Goal: Transaction & Acquisition: Purchase product/service

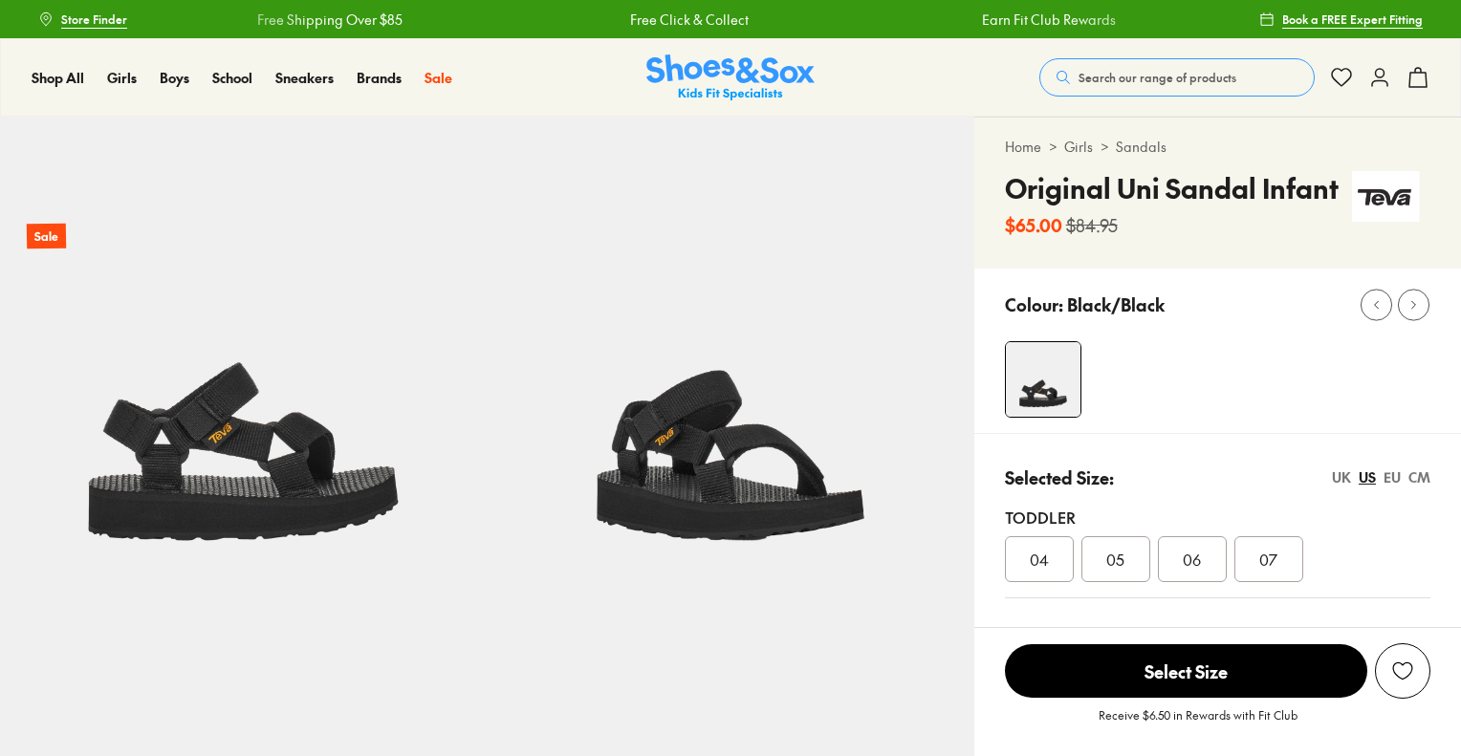
select select "*"
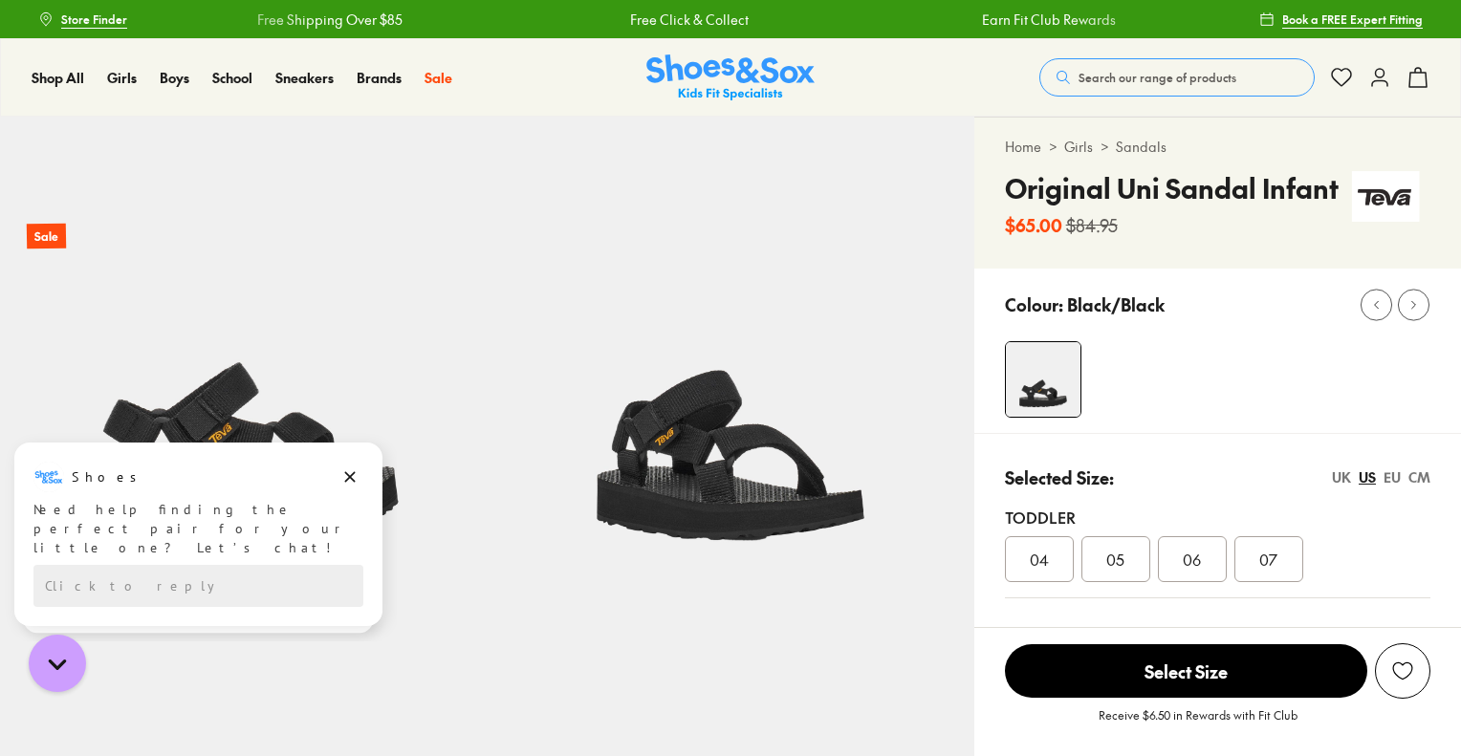
click at [1167, 558] on div "06" at bounding box center [1192, 559] width 69 height 46
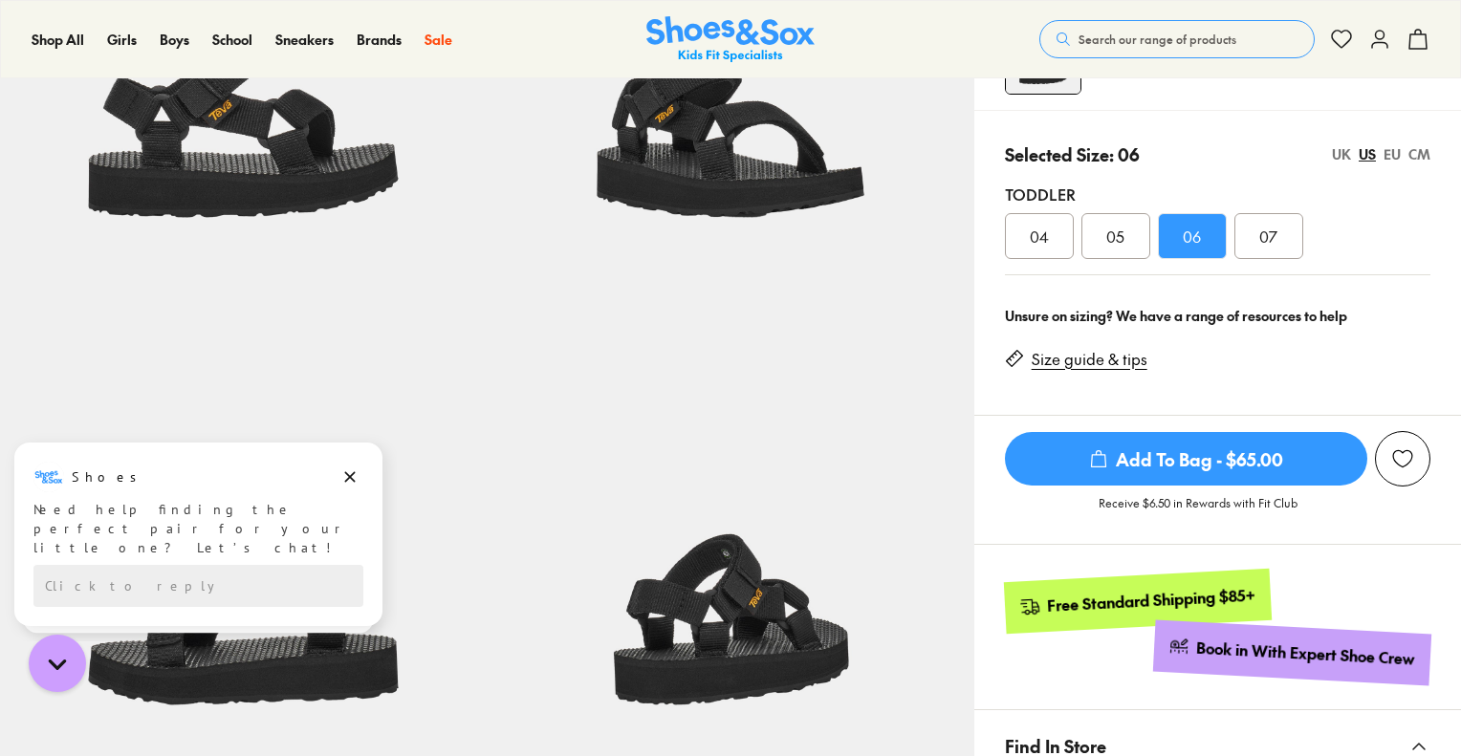
scroll to position [359, 0]
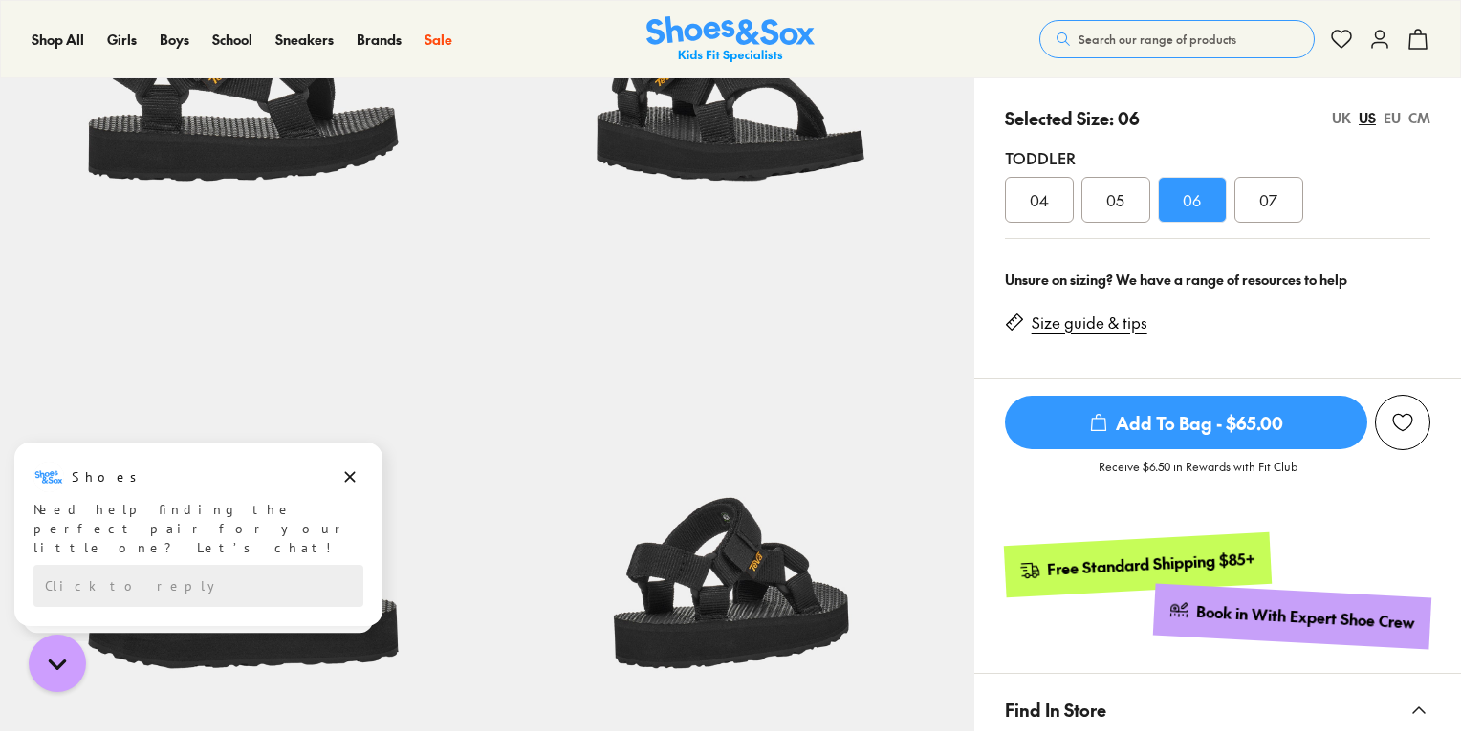
click at [1094, 317] on link "Size guide & tips" at bounding box center [1090, 323] width 116 height 21
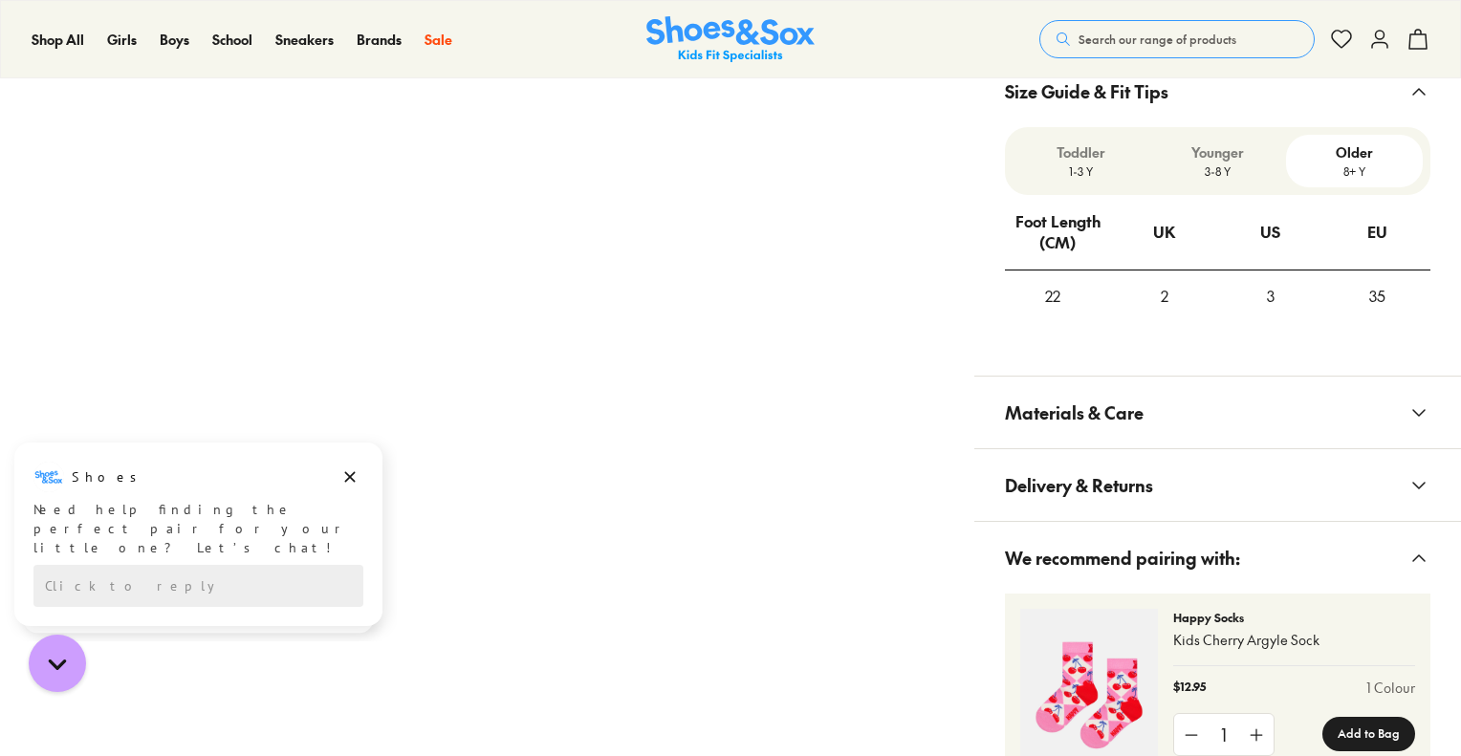
scroll to position [1145, 0]
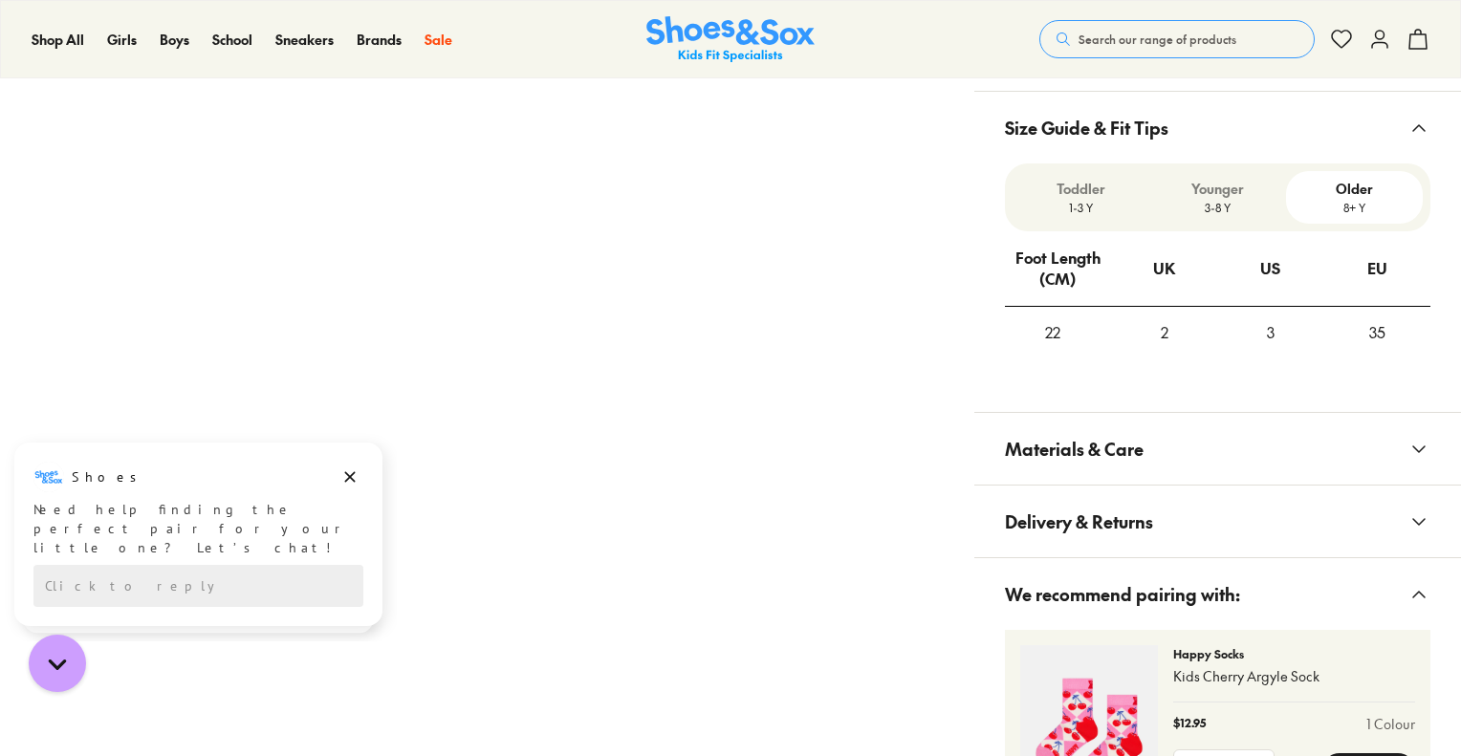
click at [1078, 179] on p "Toddler" at bounding box center [1080, 189] width 121 height 20
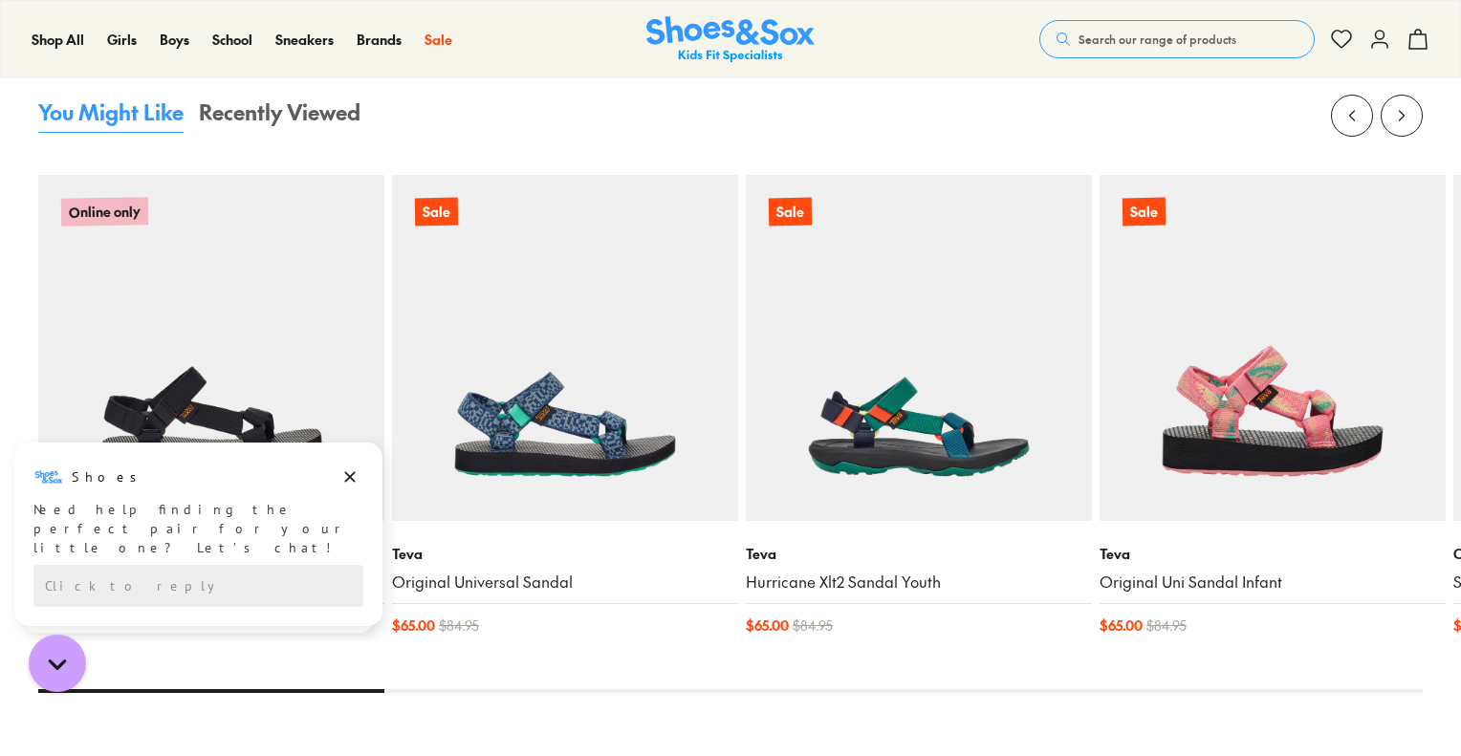
scroll to position [2283, 0]
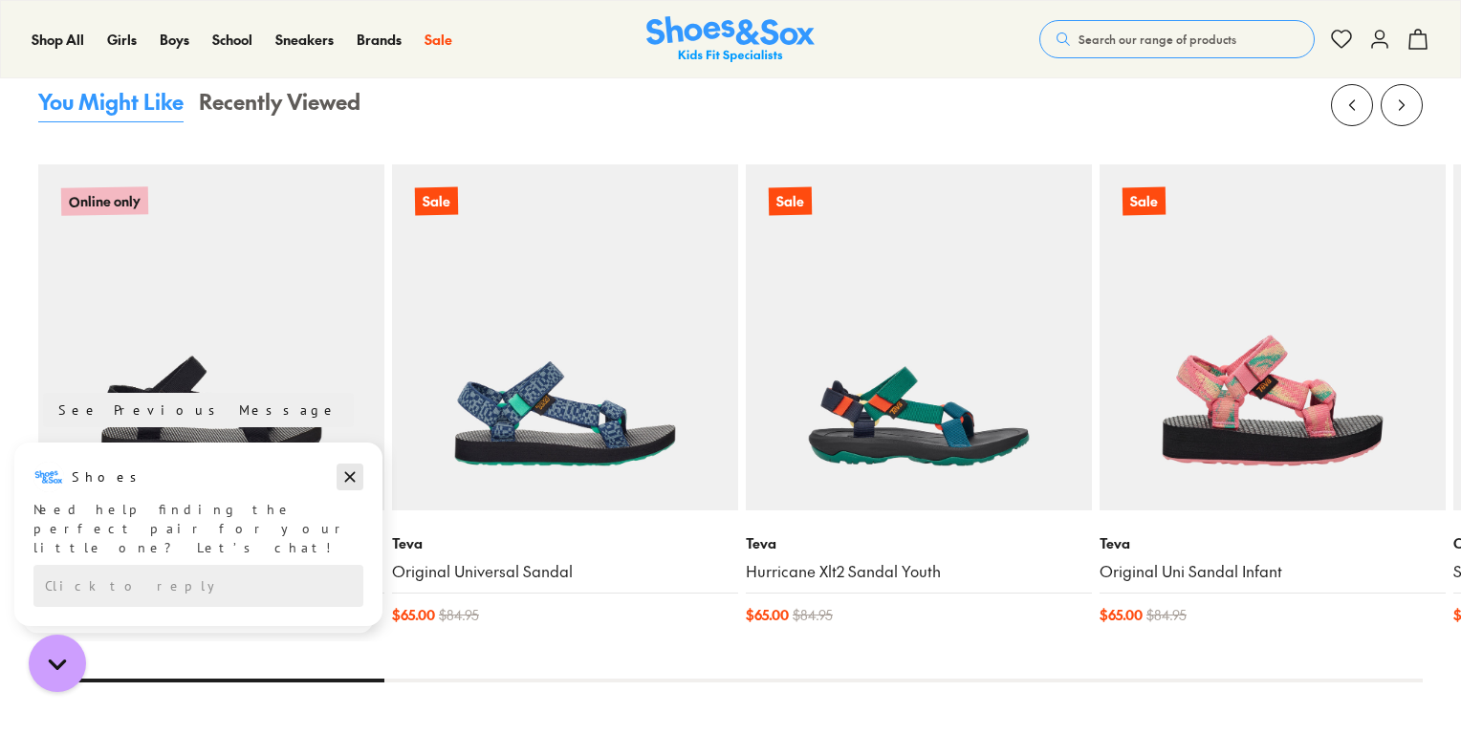
click at [345, 472] on icon "Dismiss campaign" at bounding box center [350, 477] width 11 height 11
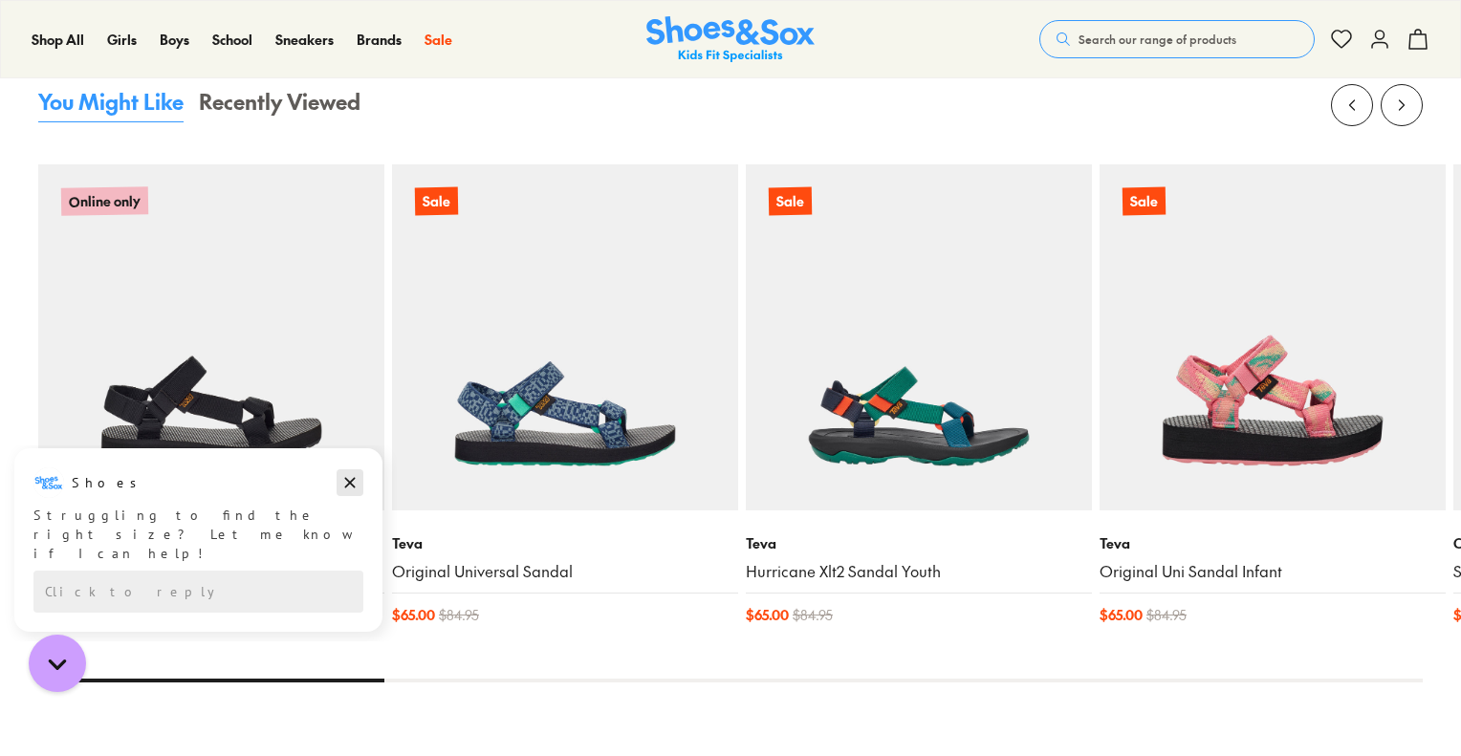
click at [344, 472] on icon "Dismiss campaign" at bounding box center [349, 482] width 19 height 23
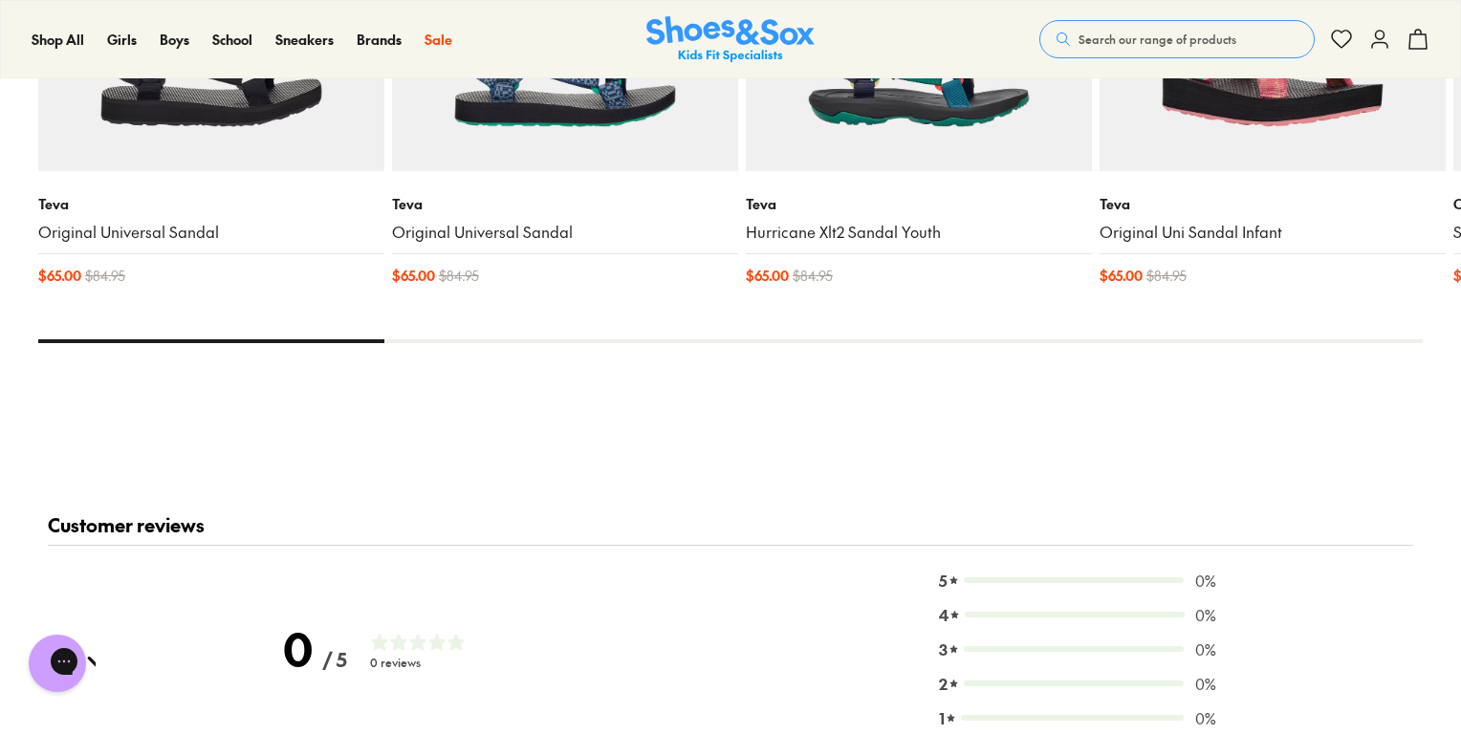
scroll to position [2624, 0]
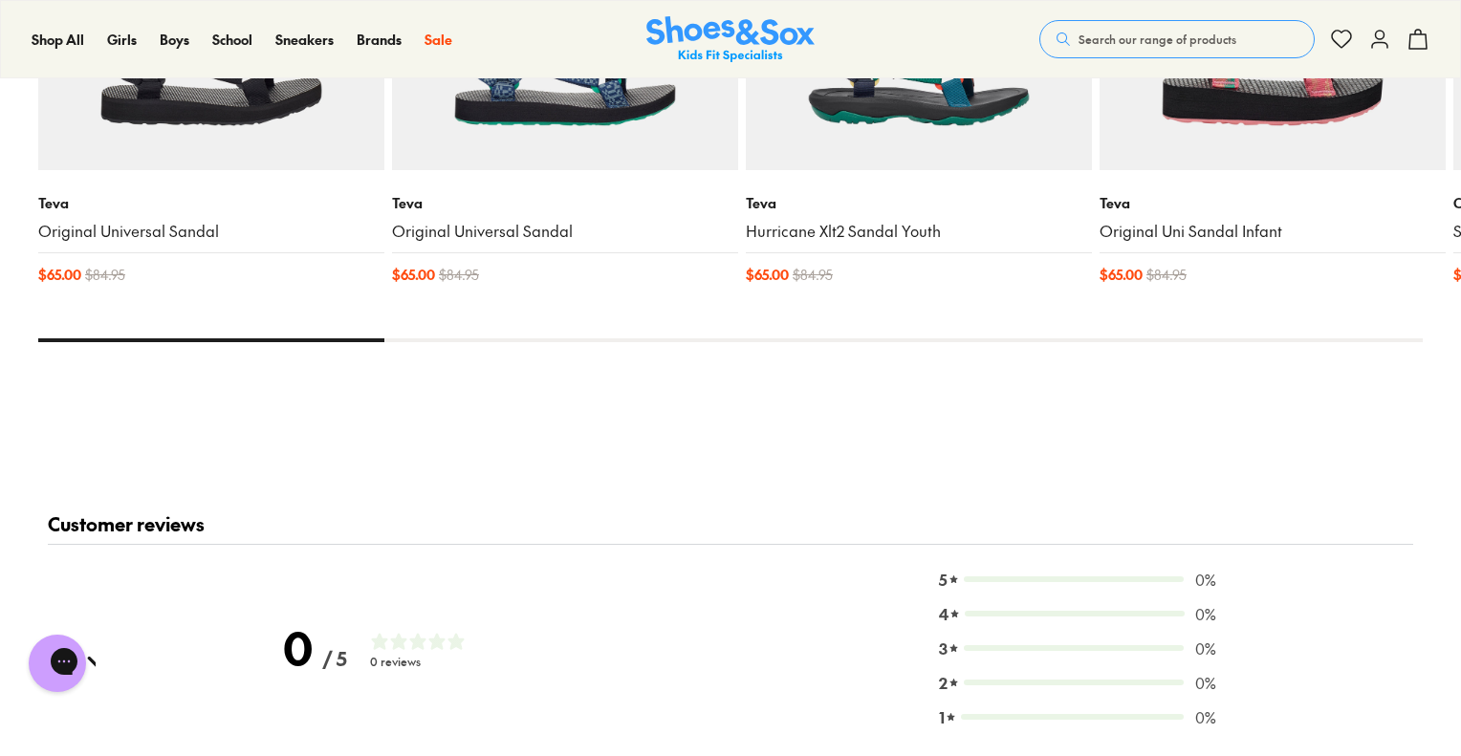
drag, startPoint x: 314, startPoint y: 336, endPoint x: 475, endPoint y: 383, distance: 168.5
click at [475, 383] on div "You Might Like Recently Viewed Online only Teva Original Universal Sandal $ 65.…" at bounding box center [730, 79] width 1384 height 666
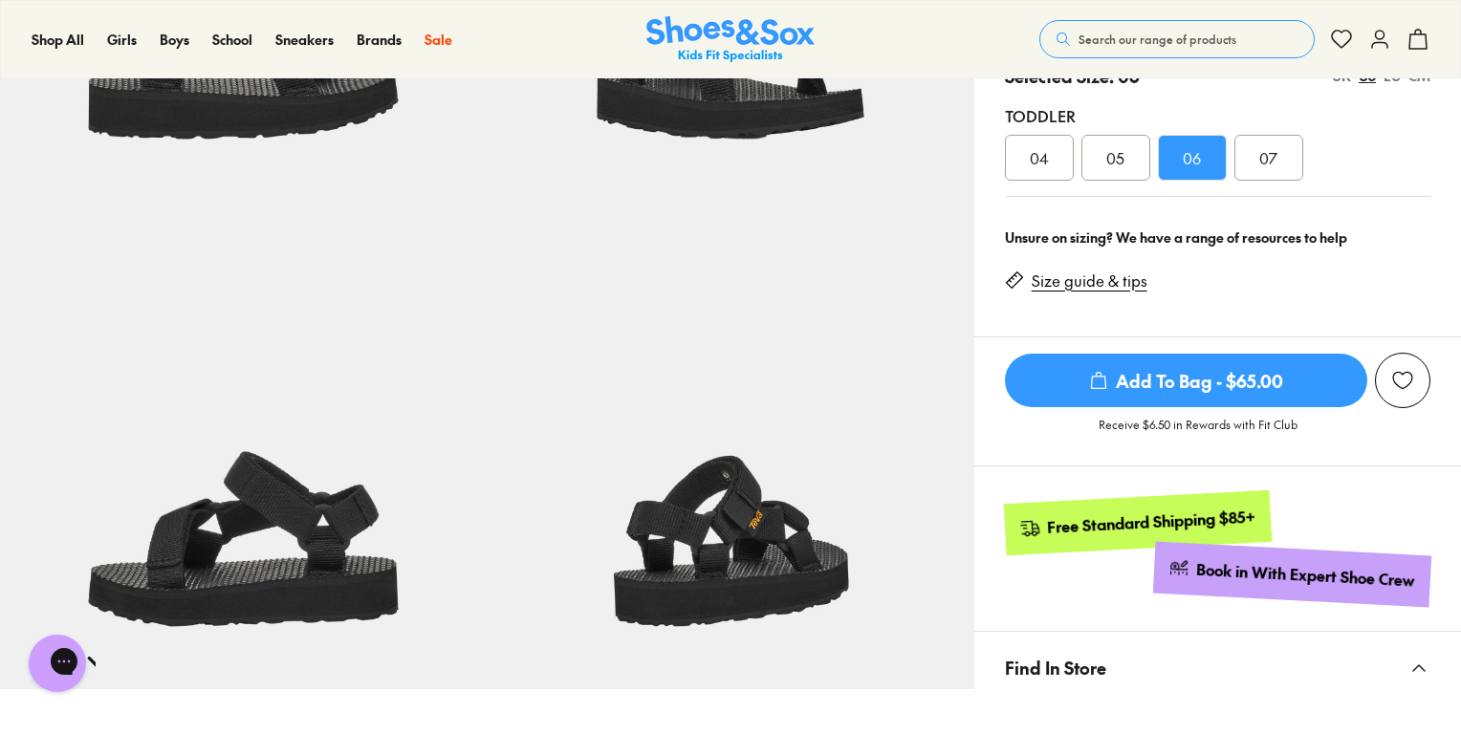
scroll to position [308, 0]
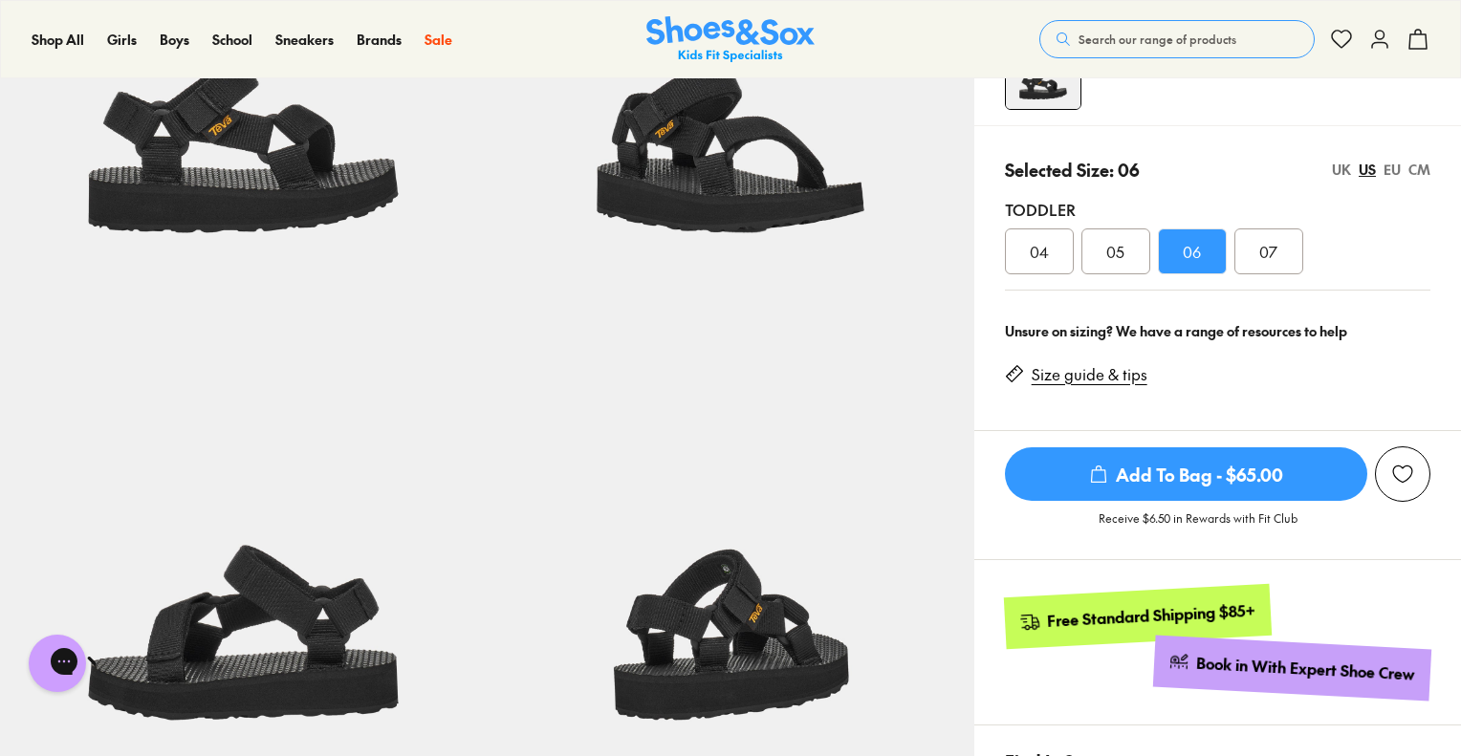
click at [1097, 479] on icon "submit" at bounding box center [1098, 474] width 19 height 19
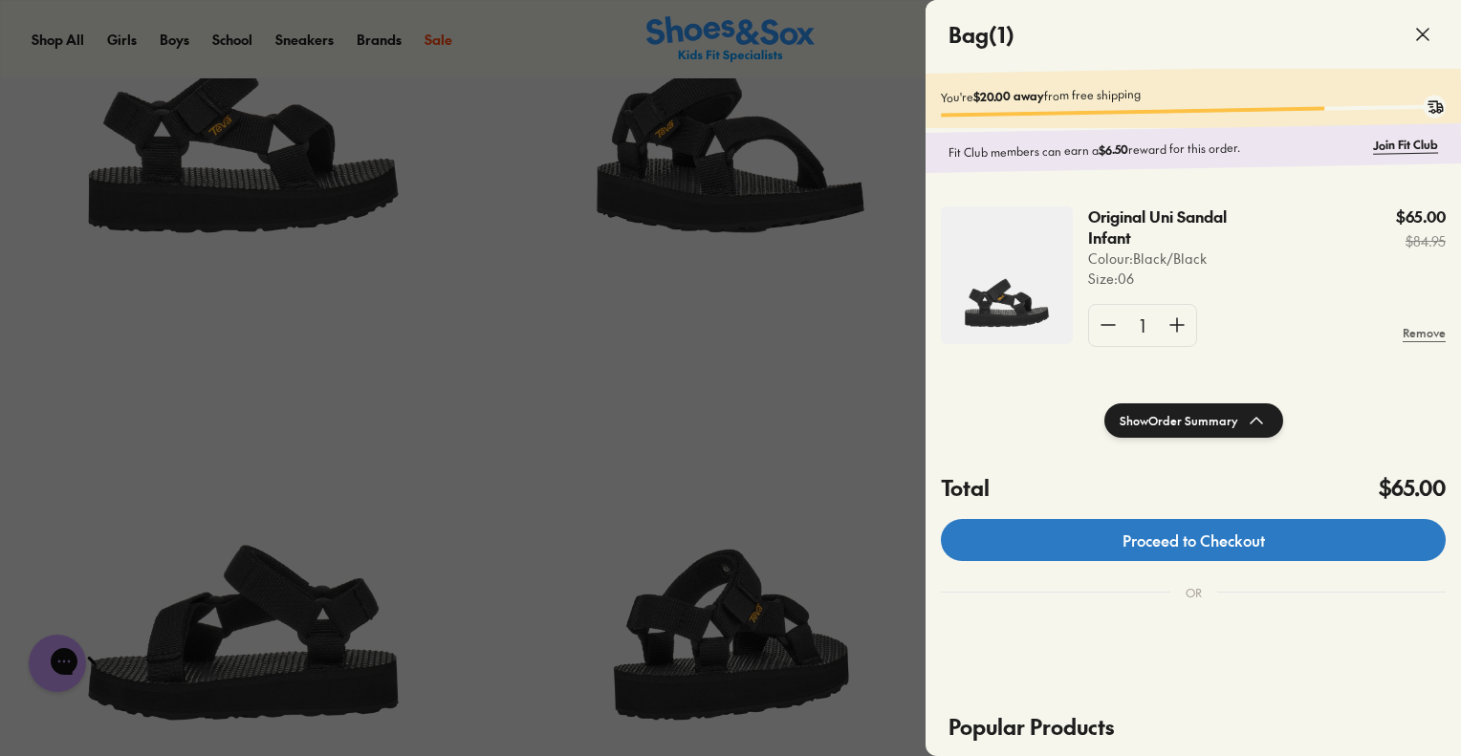
click at [1147, 561] on link "Proceed to Checkout" at bounding box center [1193, 540] width 505 height 42
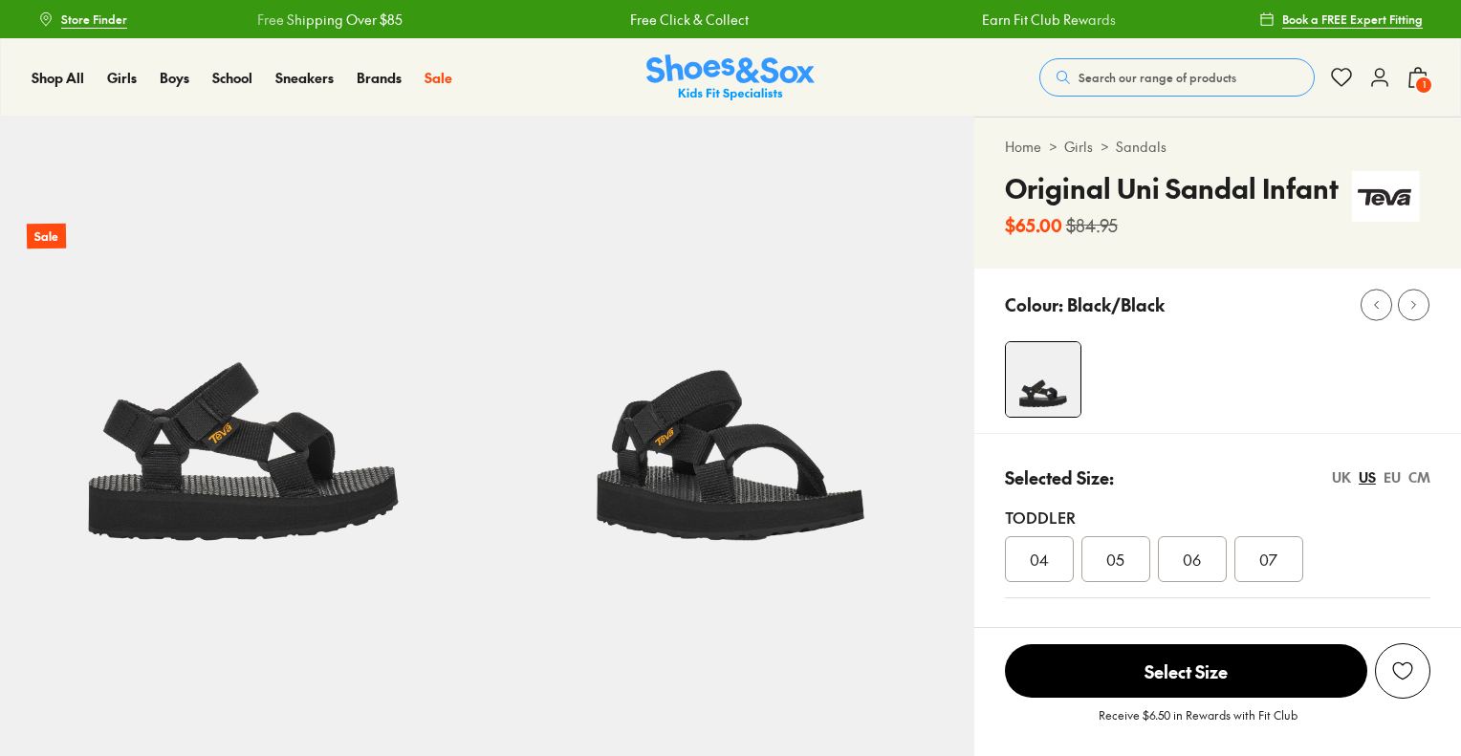
select select "*"
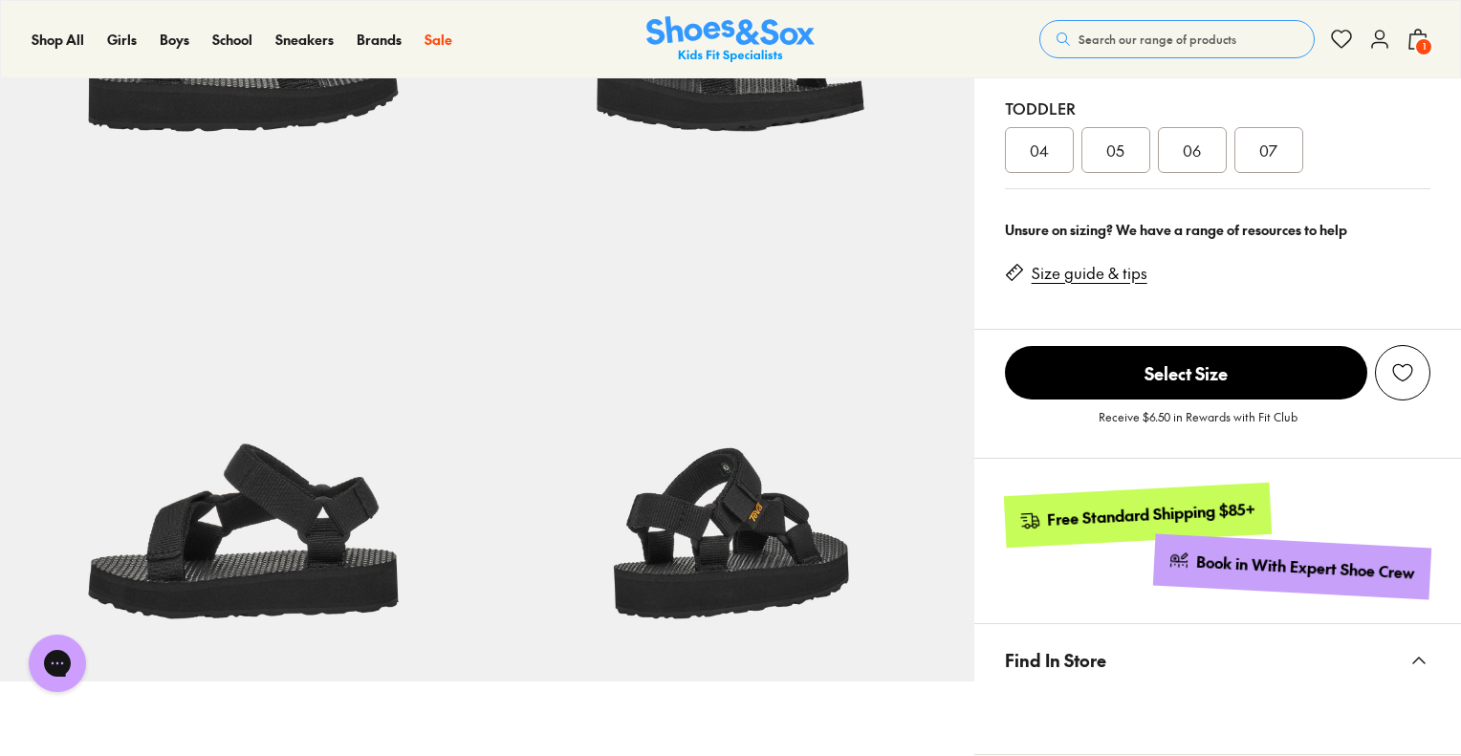
scroll to position [382, 0]
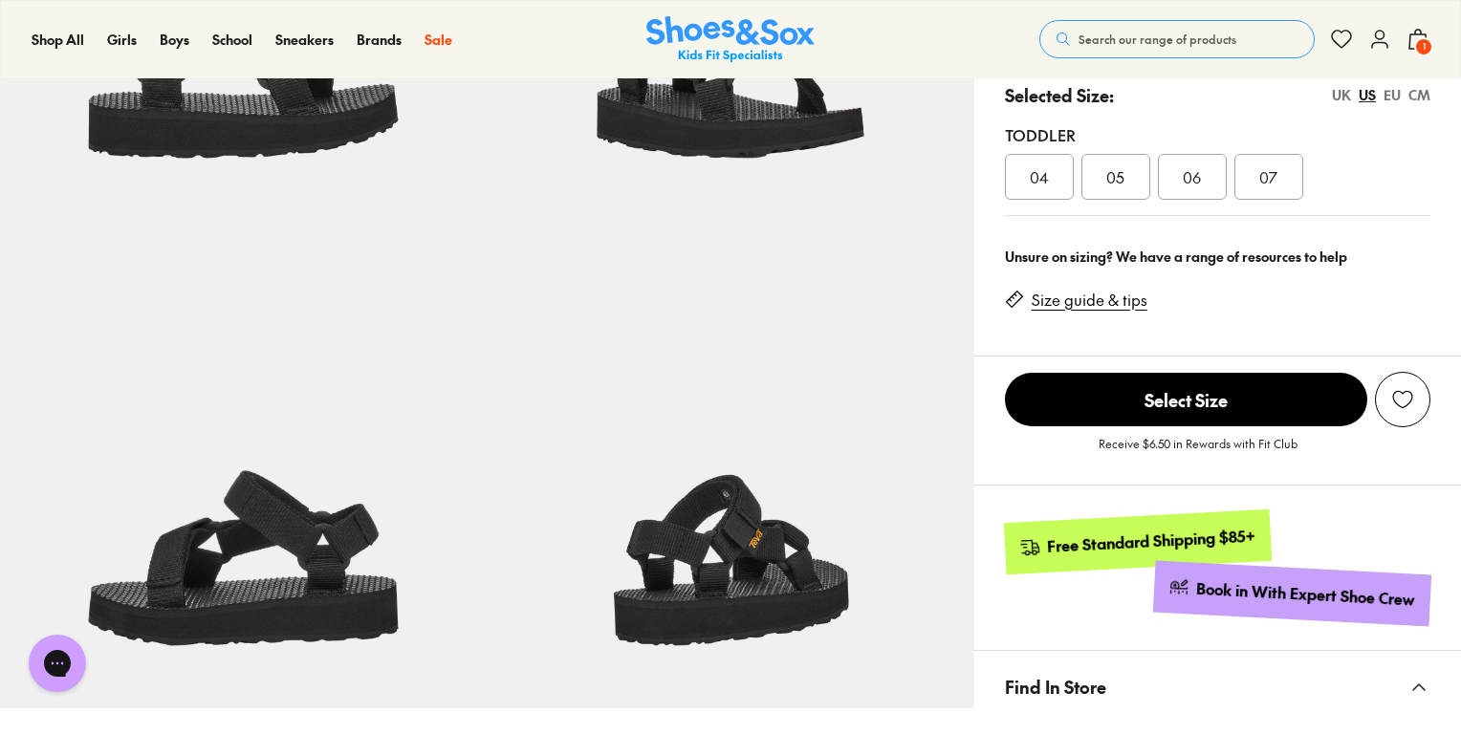
click at [1058, 296] on link "Size guide & tips" at bounding box center [1090, 300] width 116 height 21
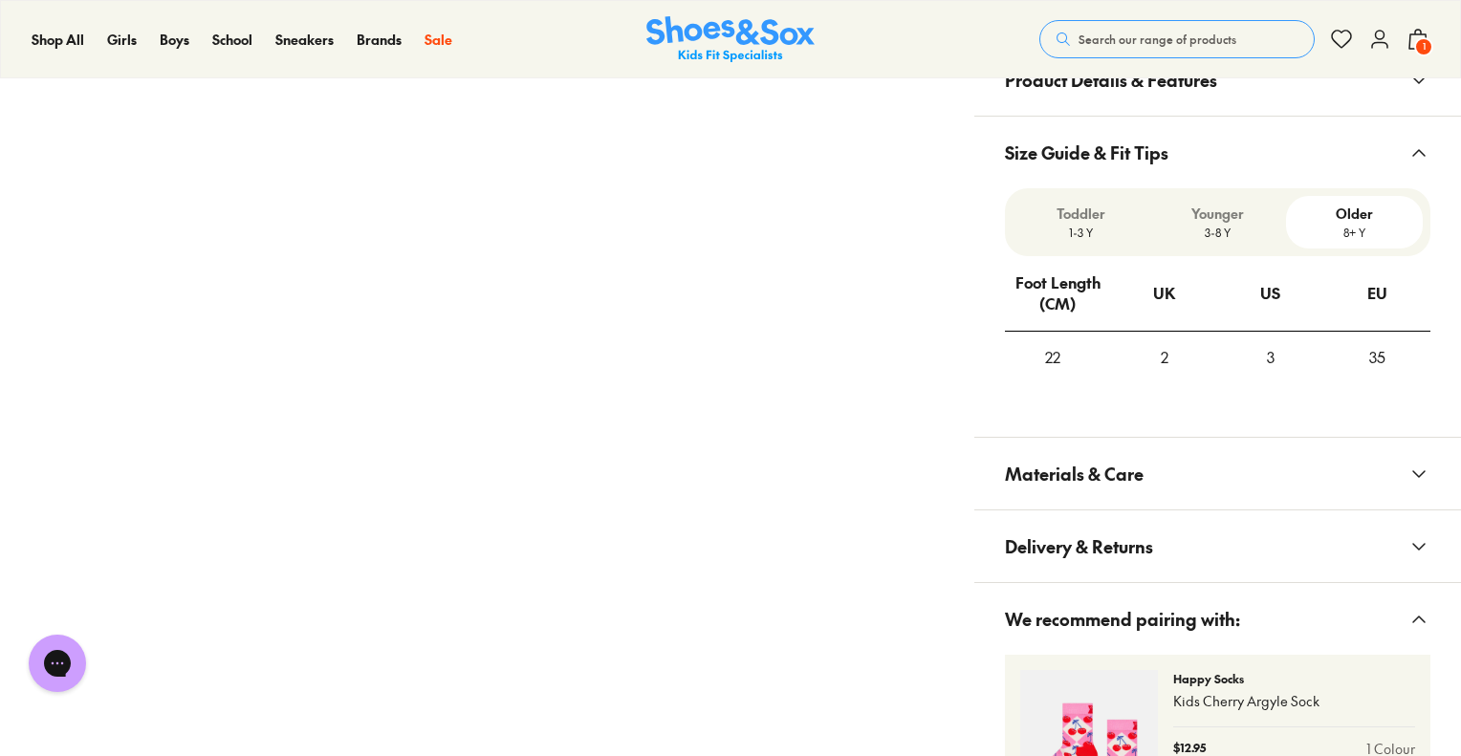
scroll to position [1120, 0]
click at [1078, 217] on p "Toddler" at bounding box center [1080, 215] width 121 height 20
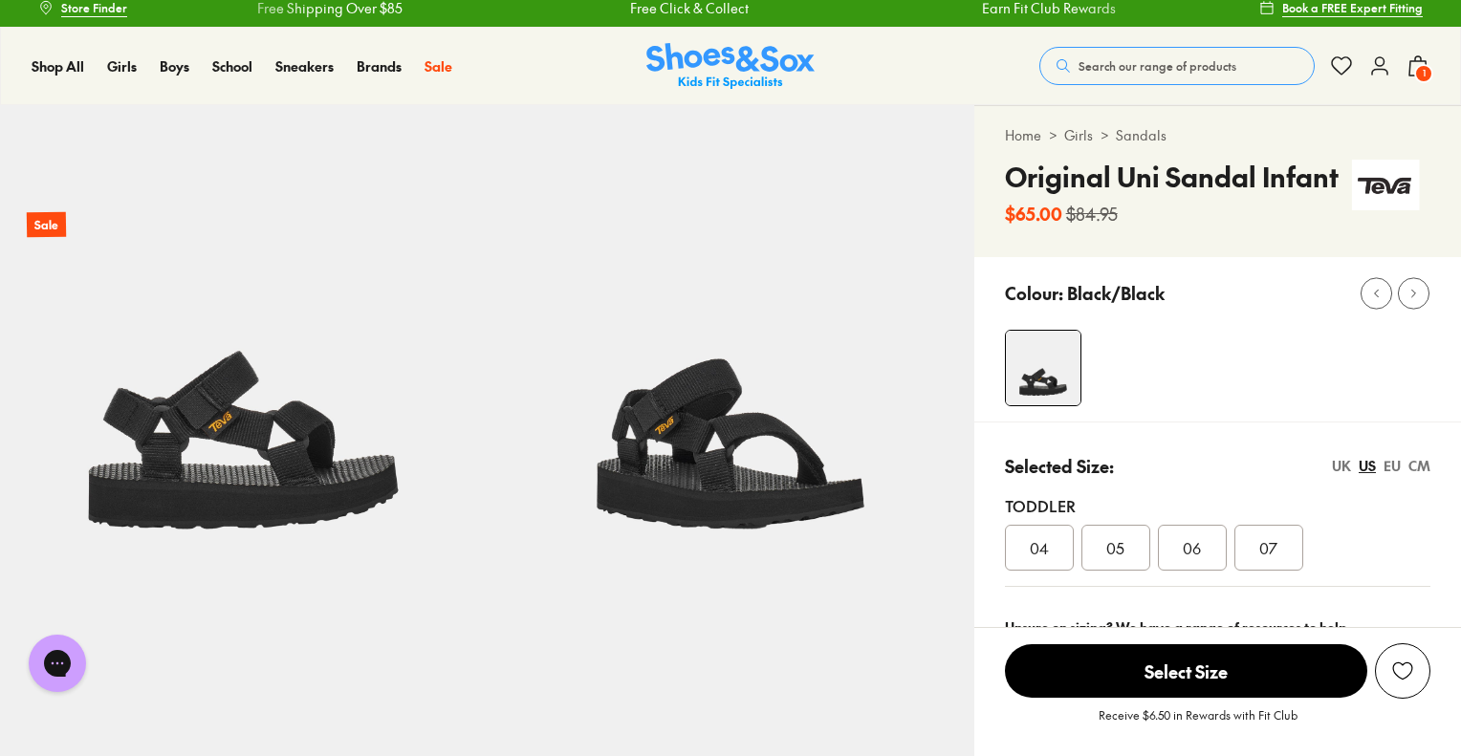
scroll to position [11, 0]
click at [1195, 540] on span "06" at bounding box center [1192, 547] width 18 height 23
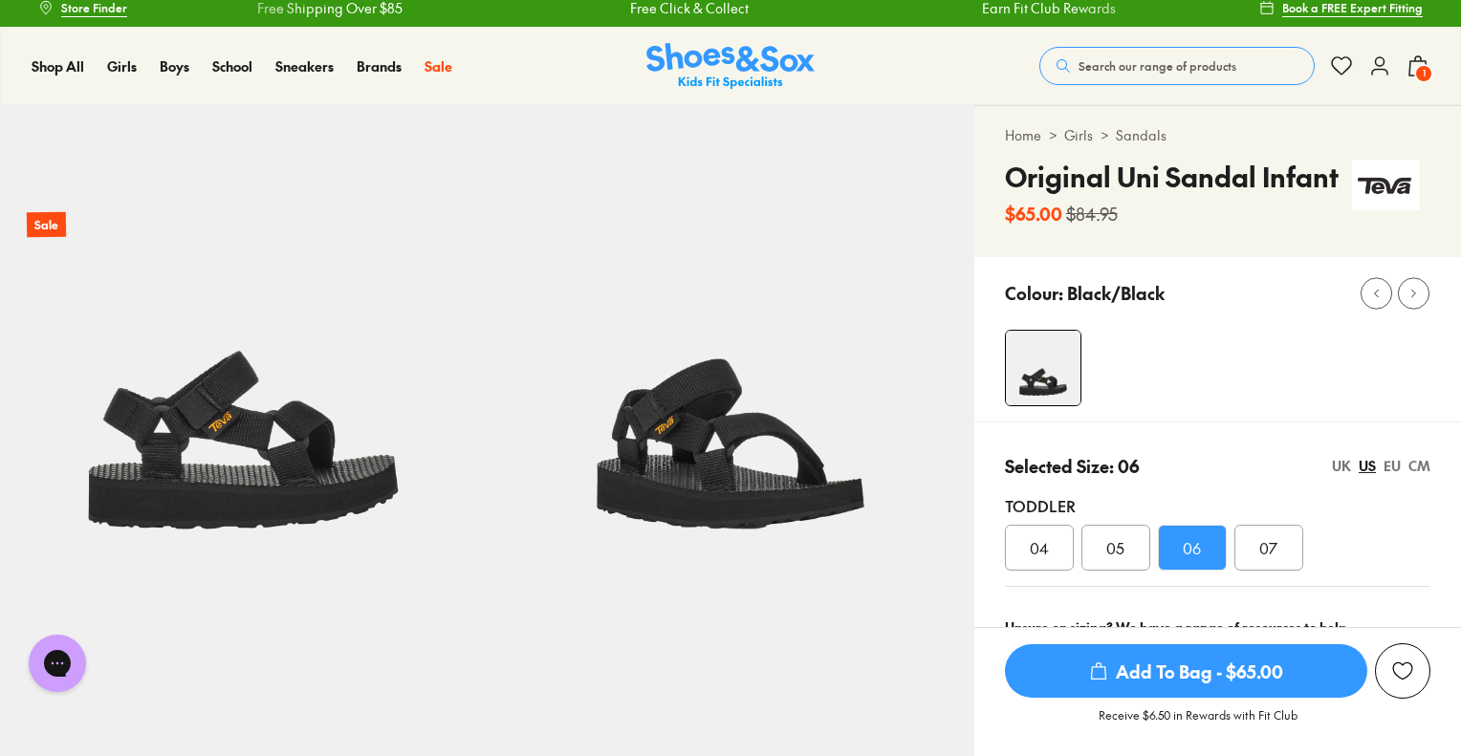
click at [1340, 463] on div "UK" at bounding box center [1341, 466] width 19 height 20
click at [1251, 534] on div "06" at bounding box center [1268, 548] width 69 height 46
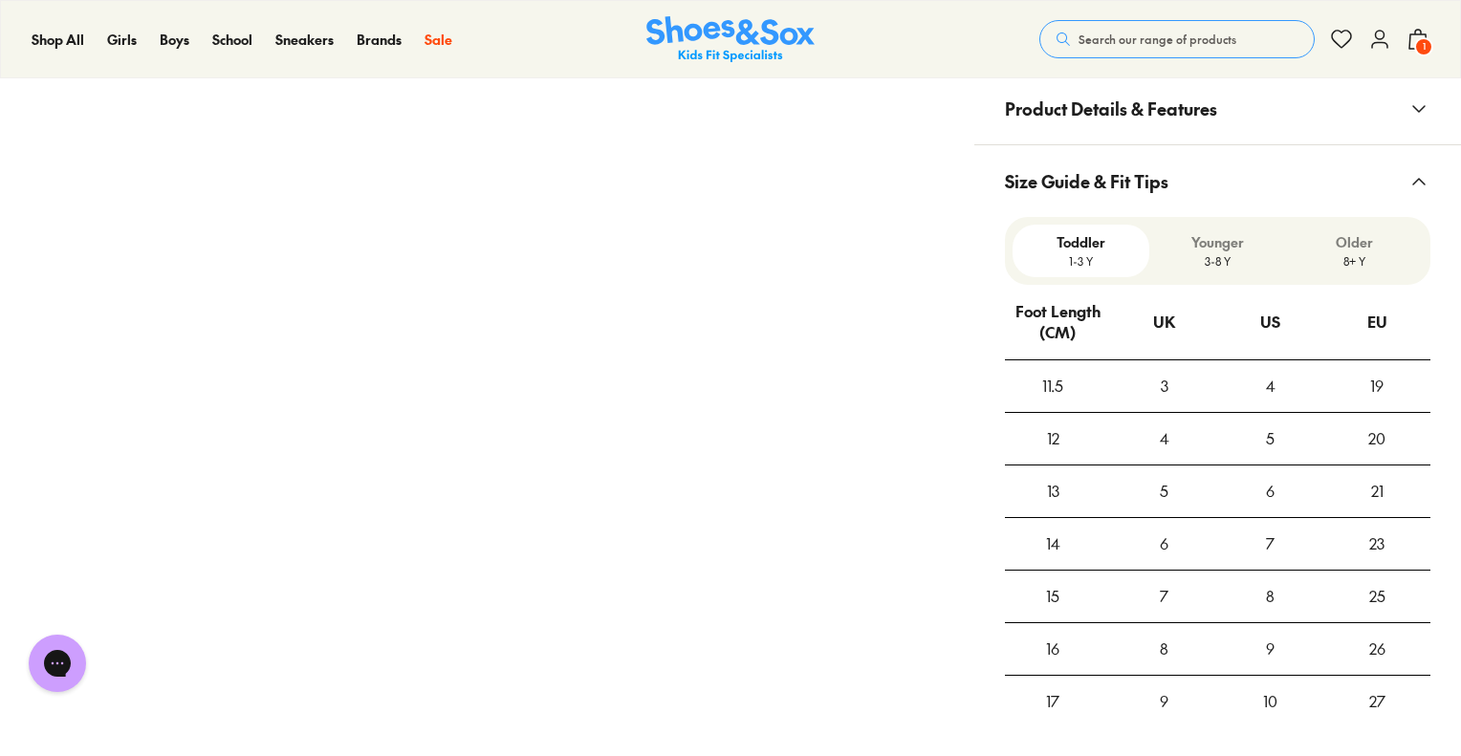
scroll to position [1056, 0]
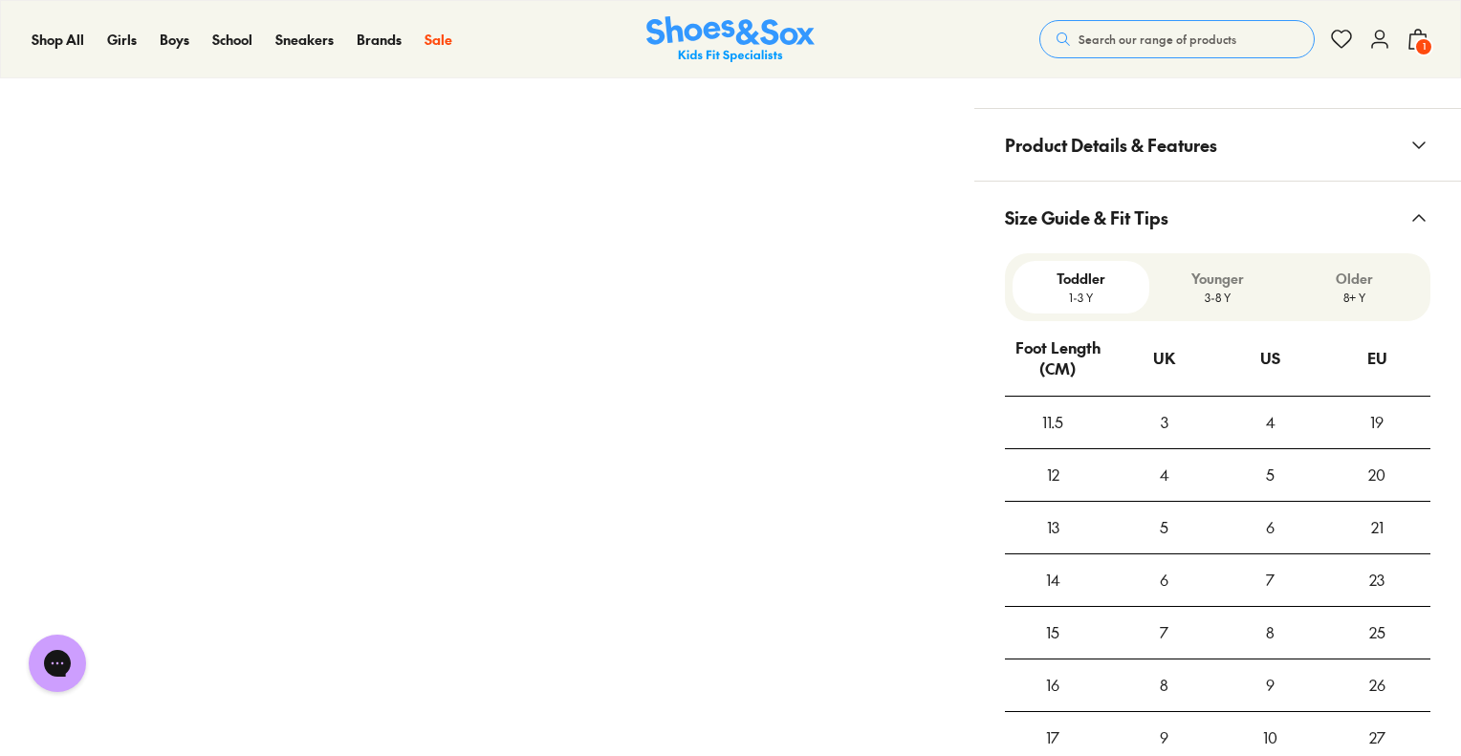
click at [1421, 49] on span "1" at bounding box center [1423, 46] width 19 height 19
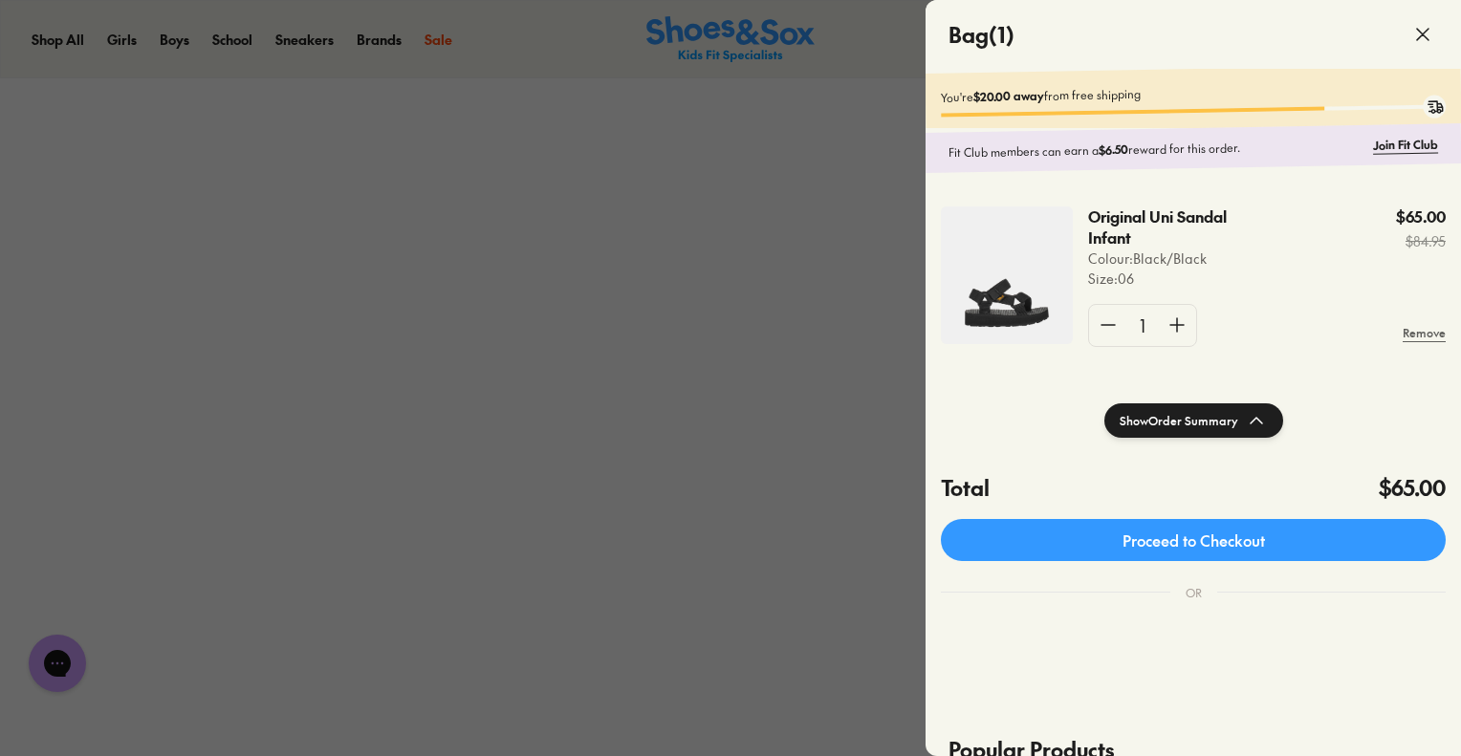
click at [783, 206] on div at bounding box center [730, 378] width 1461 height 756
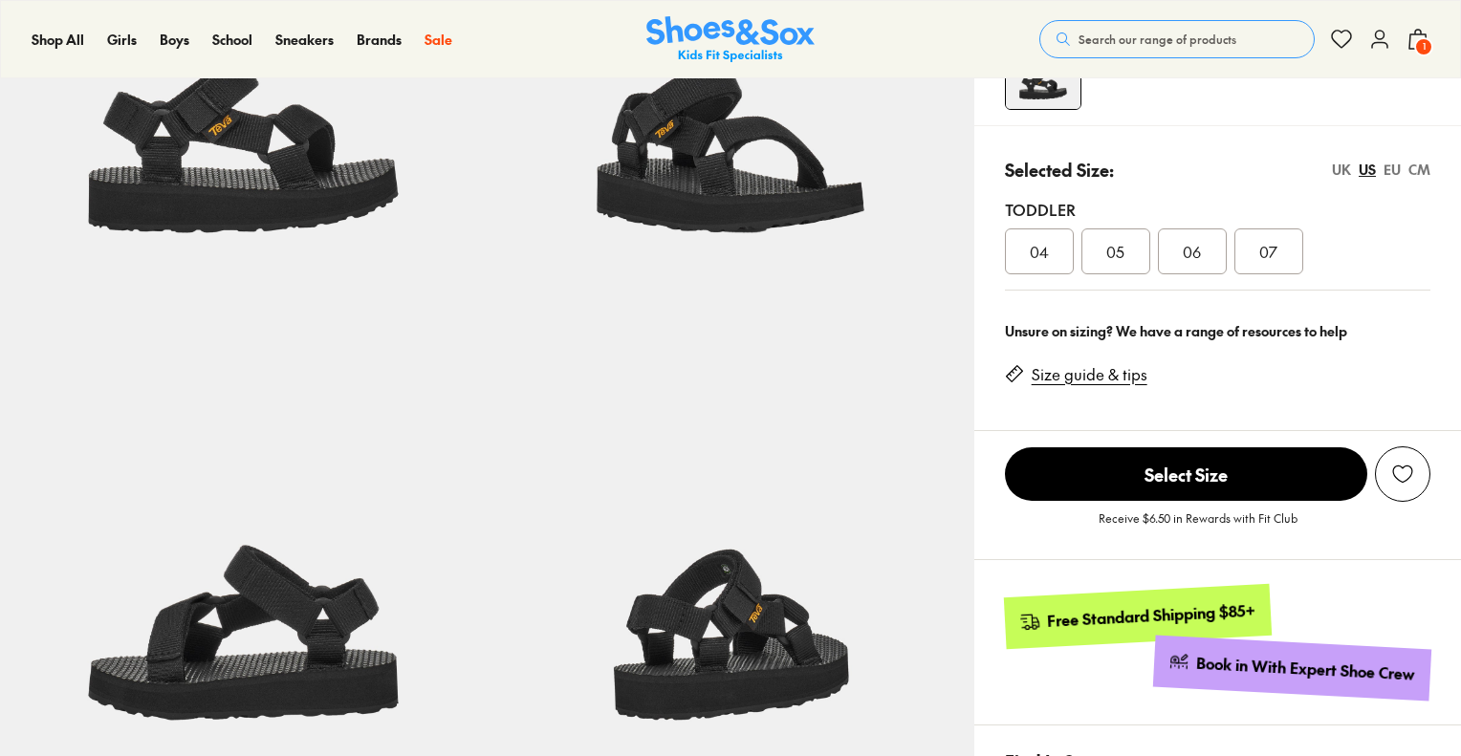
select select "*"
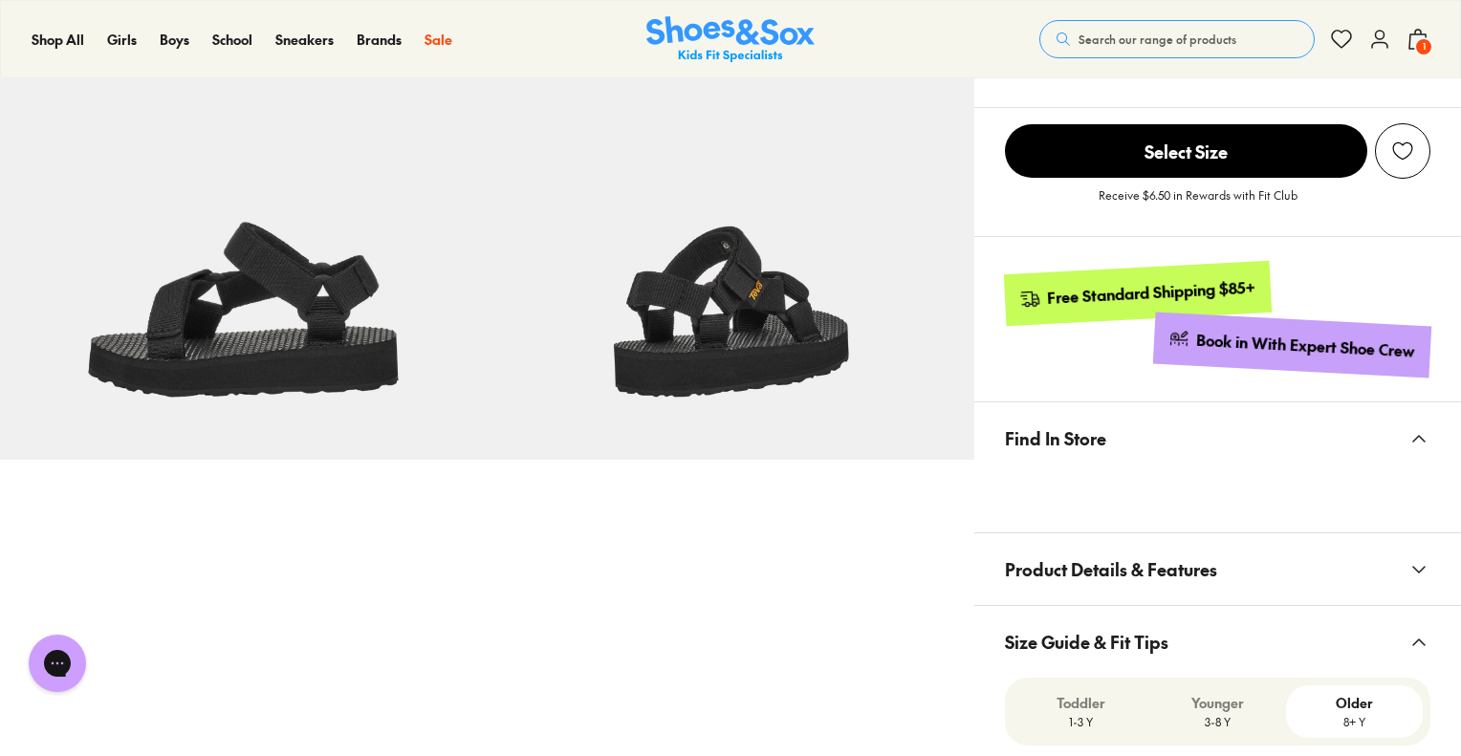
scroll to position [962, 0]
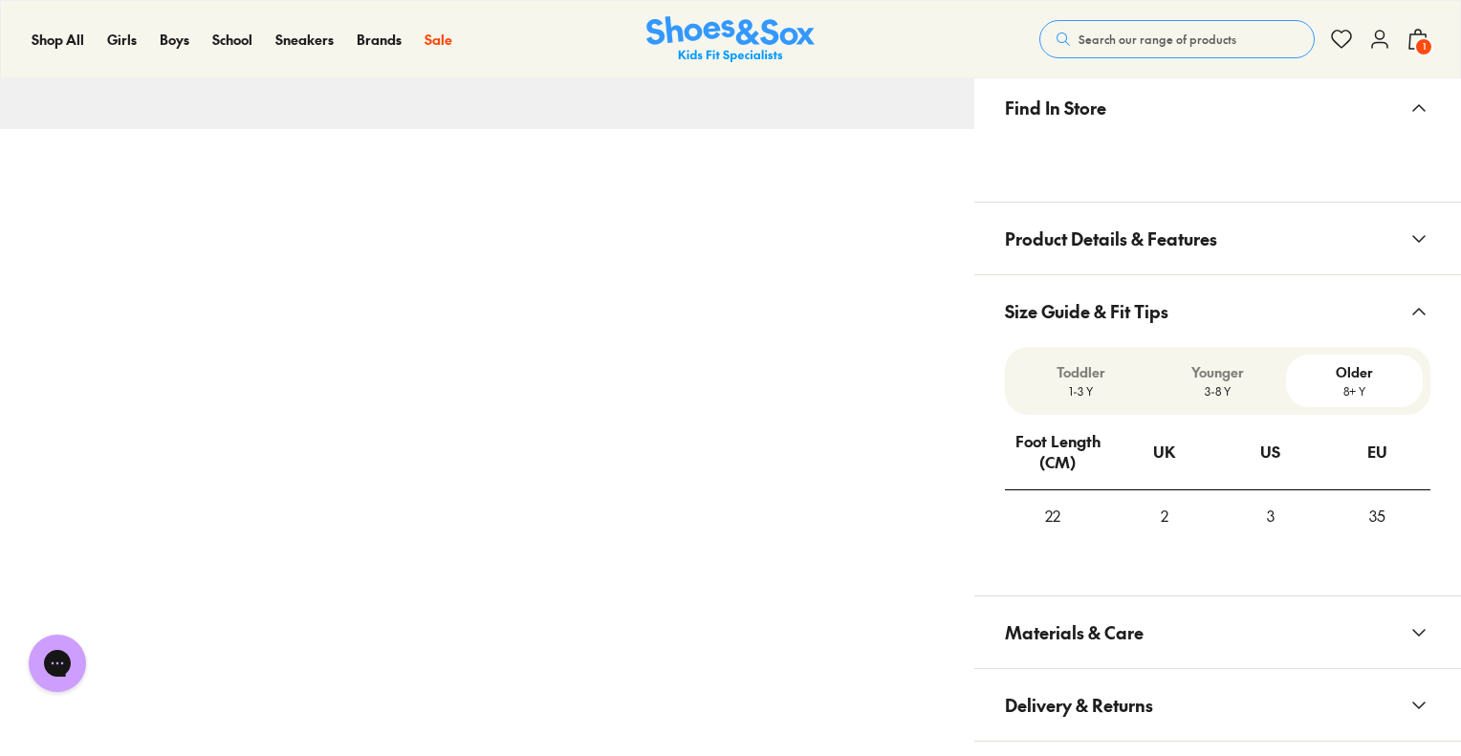
click at [1064, 384] on p "1-3 Y" at bounding box center [1080, 390] width 121 height 17
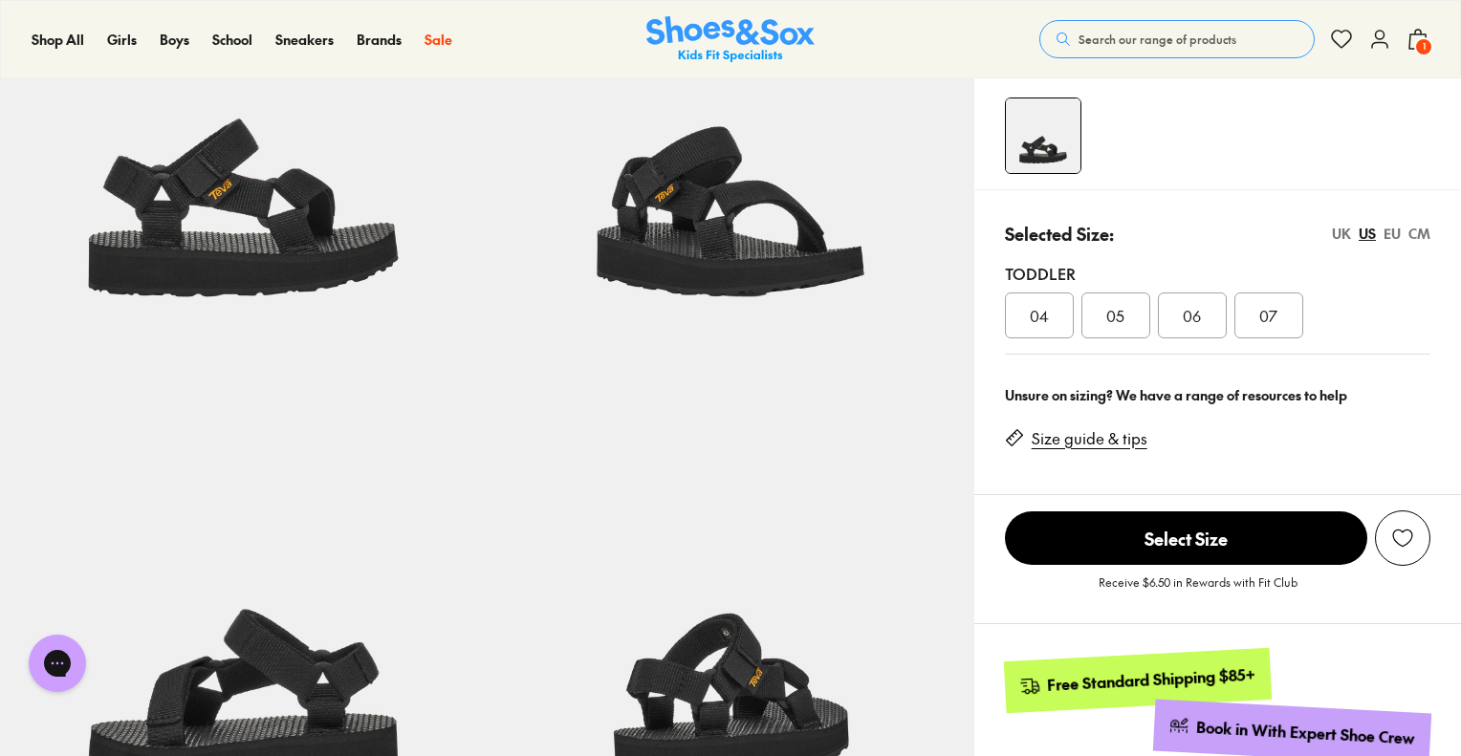
scroll to position [167, 0]
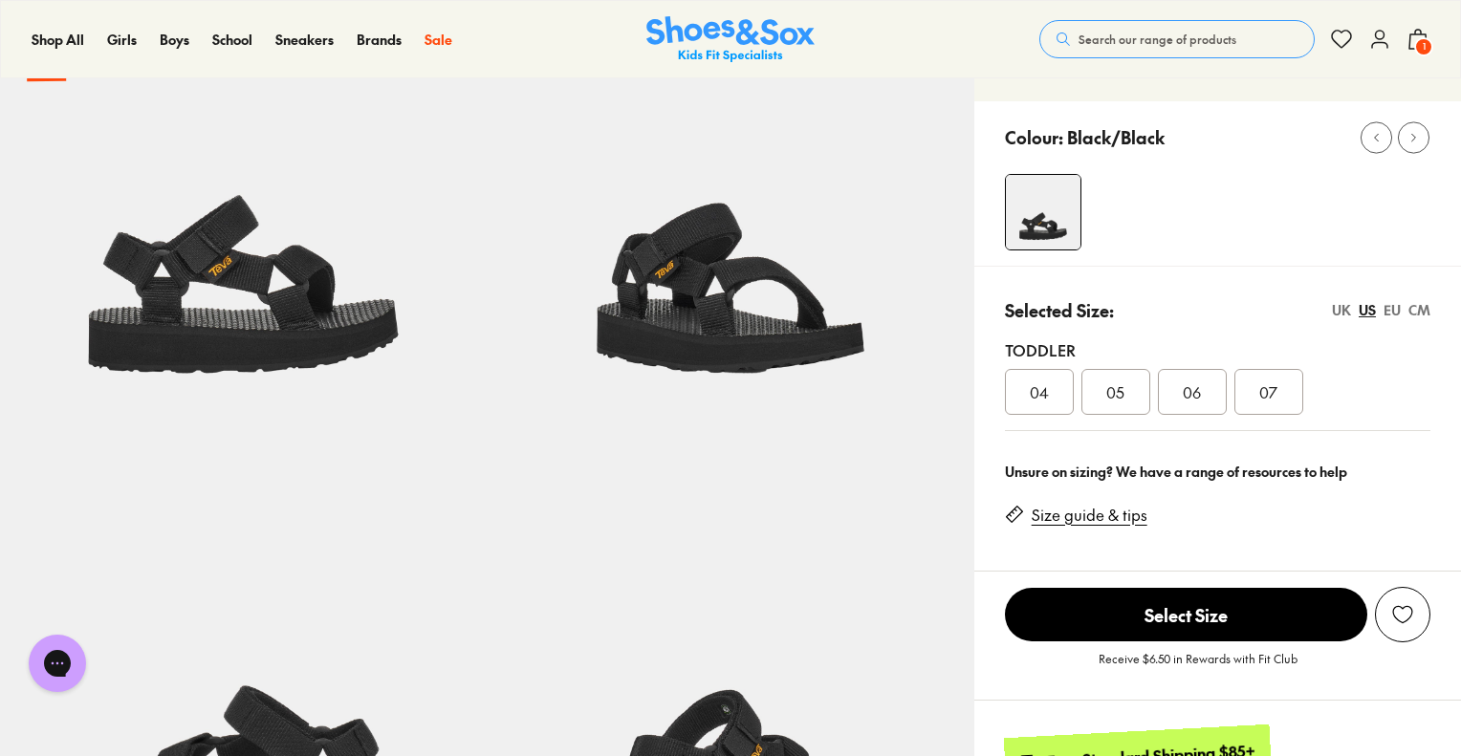
click at [1251, 352] on div "Toddler" at bounding box center [1217, 349] width 425 height 23
click at [1263, 385] on span "07" at bounding box center [1268, 392] width 18 height 23
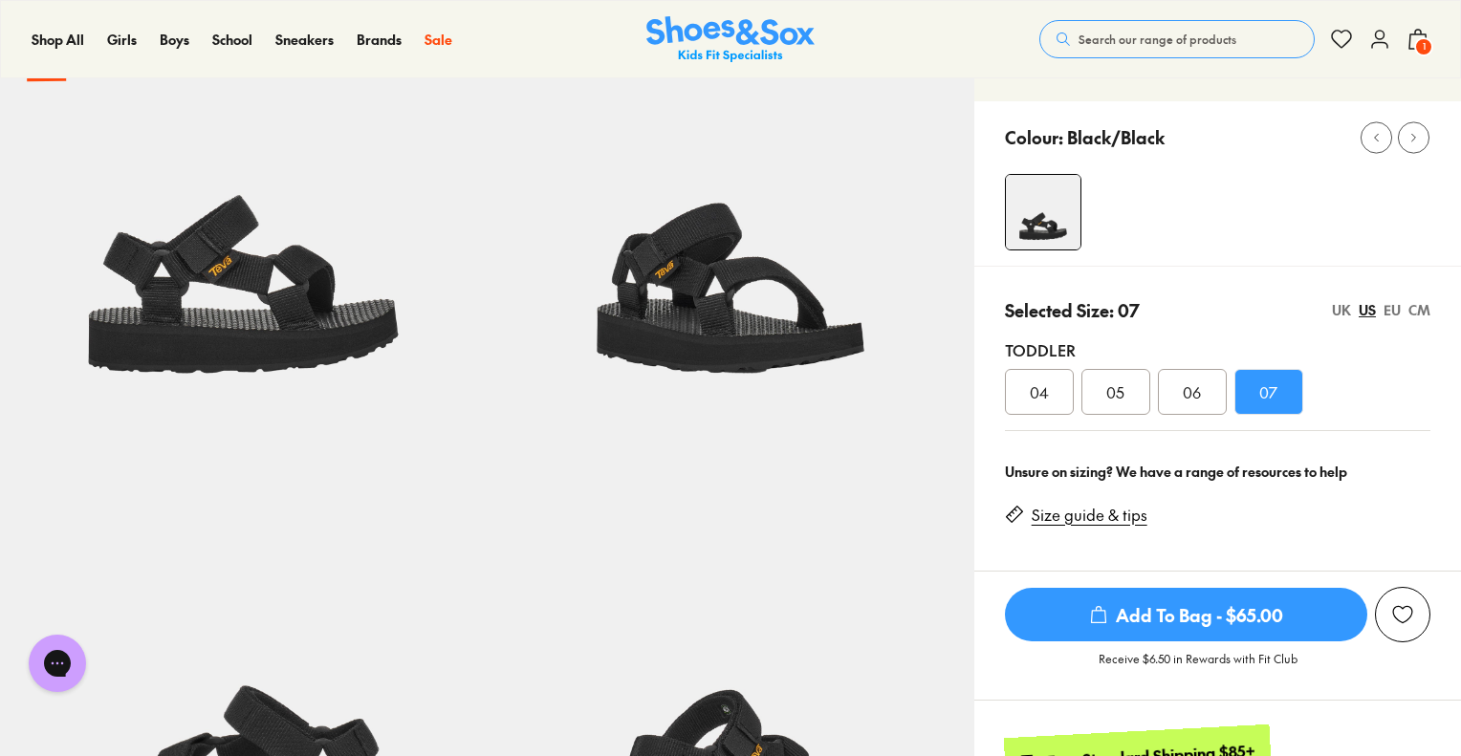
click at [1338, 304] on div "UK" at bounding box center [1341, 310] width 19 height 20
click at [1263, 393] on span "06" at bounding box center [1268, 392] width 18 height 23
click at [1205, 592] on span "Add To Bag - $65.00" at bounding box center [1186, 615] width 362 height 54
click at [1421, 37] on span "1" at bounding box center [1423, 46] width 19 height 19
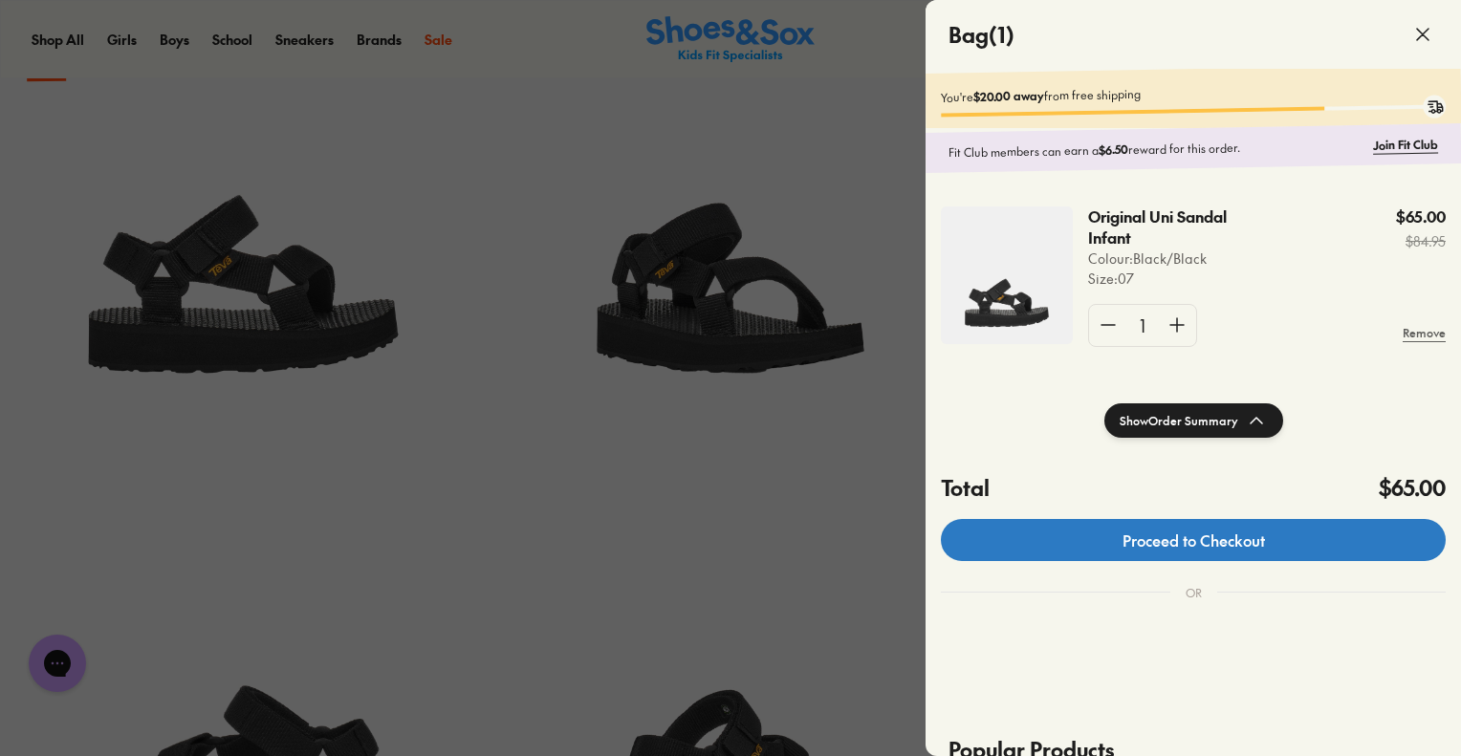
click at [1100, 548] on link "Proceed to Checkout" at bounding box center [1193, 540] width 505 height 42
